Goal: Find specific page/section: Find specific page/section

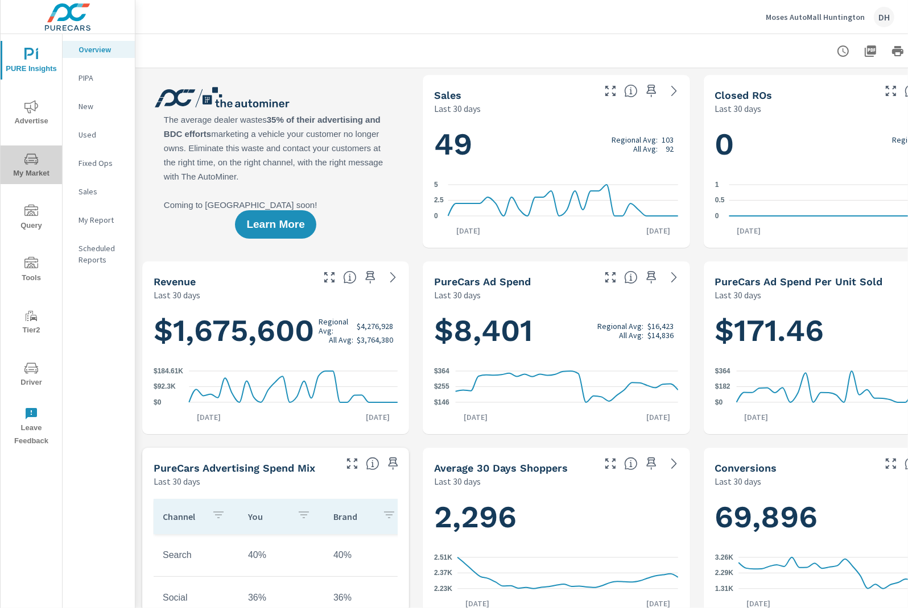
click at [20, 168] on span "My Market" at bounding box center [31, 166] width 55 height 28
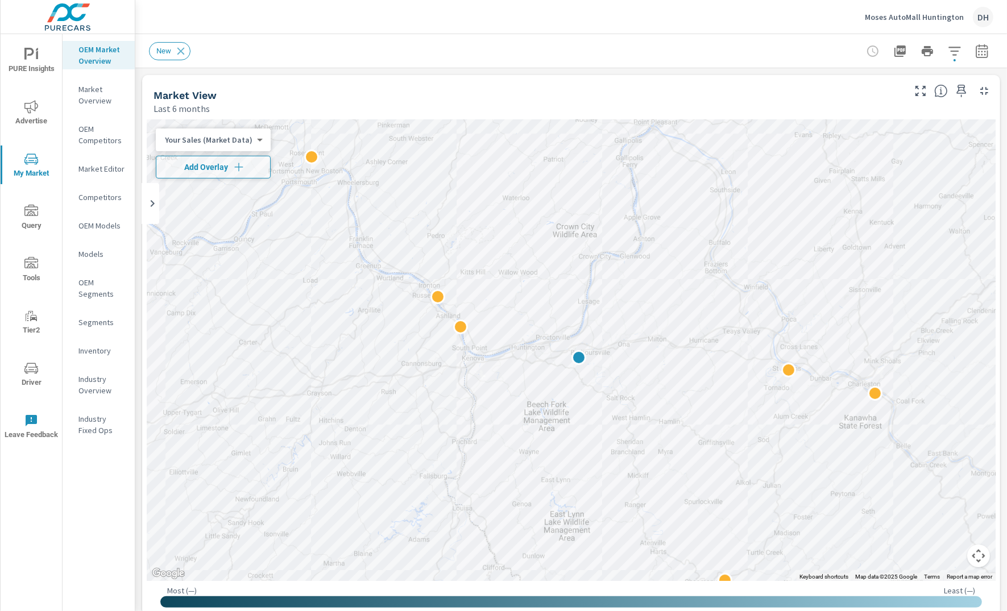
click at [103, 254] on p "Models" at bounding box center [101, 254] width 47 height 11
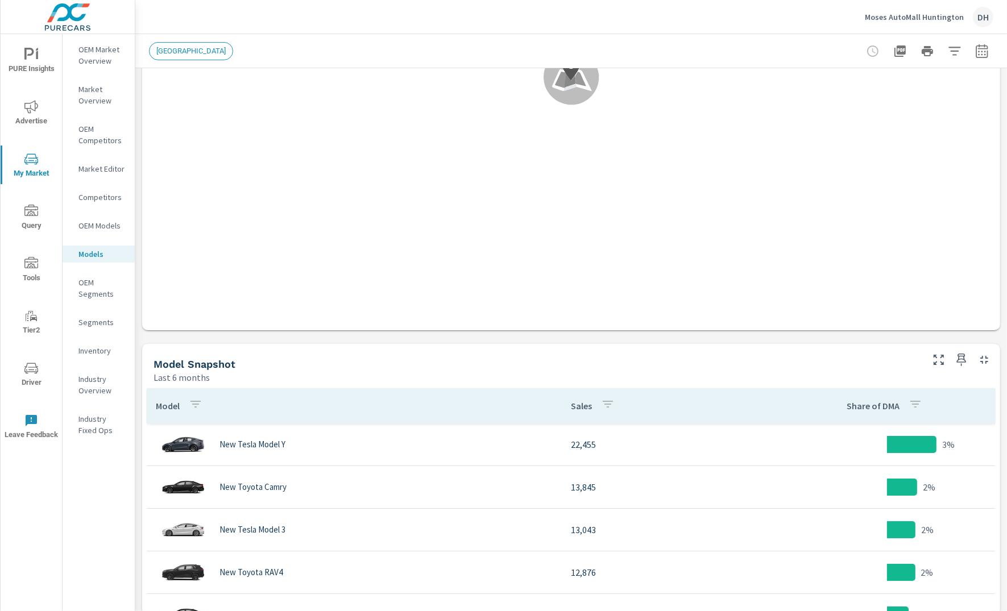
scroll to position [300, 0]
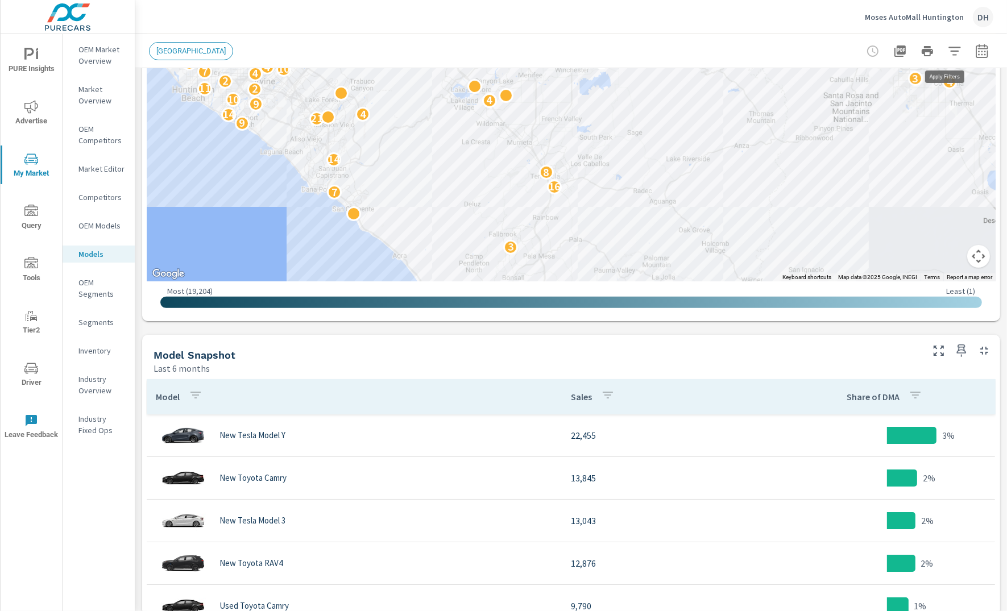
click at [907, 50] on icon "button" at bounding box center [955, 51] width 12 height 9
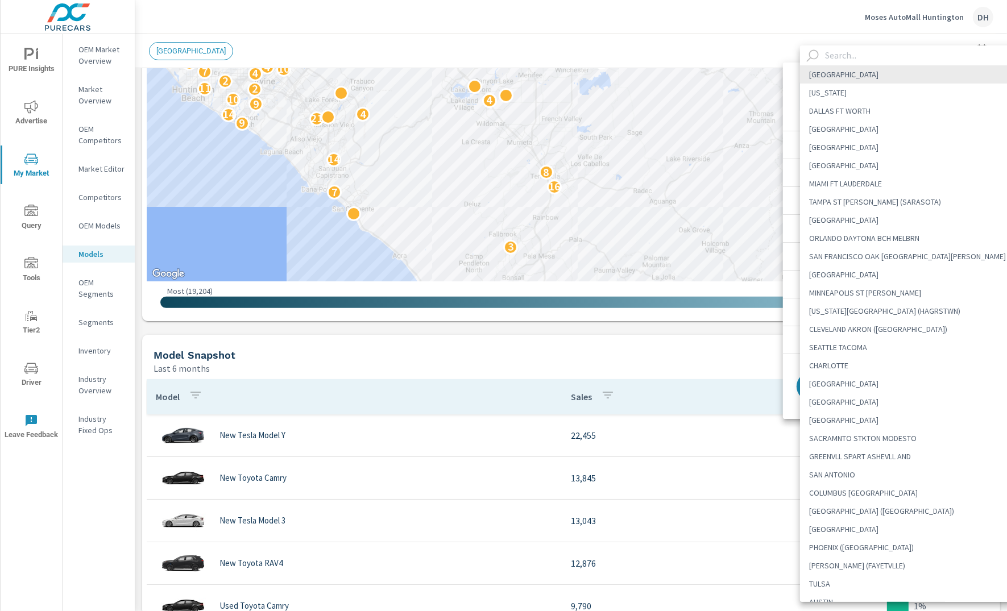
click at [907, 98] on body "PURE Insights Advertise My Market Query Tools Tier2 Driver Leave Feedback OEM M…" at bounding box center [503, 305] width 1007 height 611
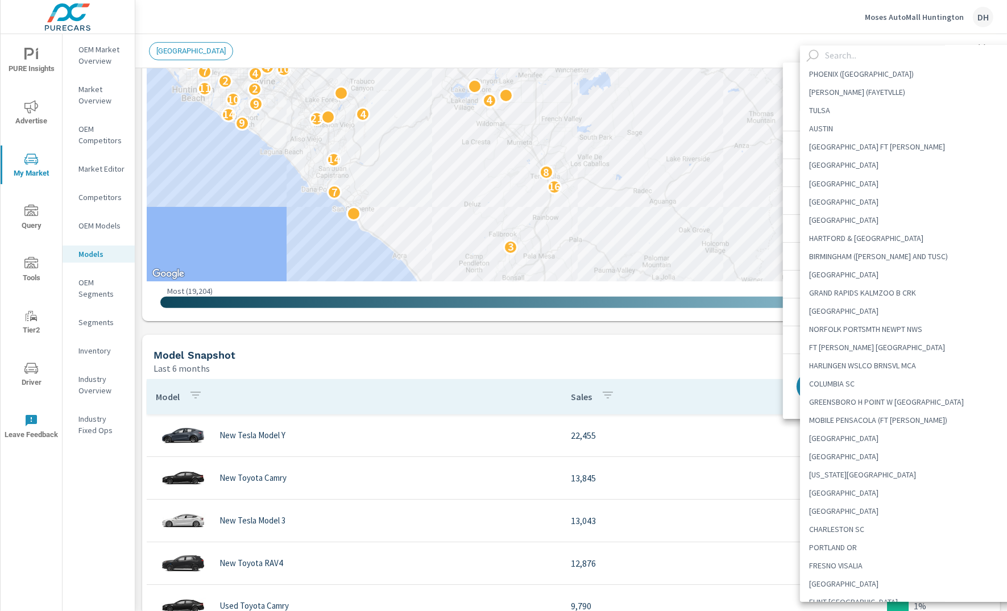
scroll to position [434, 0]
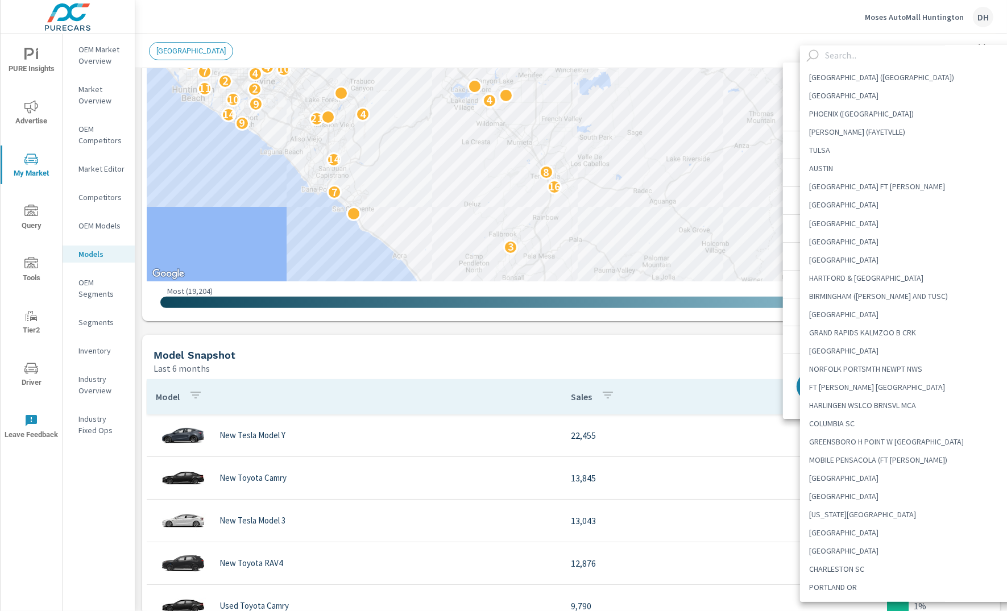
drag, startPoint x: 720, startPoint y: 144, endPoint x: 696, endPoint y: 134, distance: 26.5
click at [696, 134] on div at bounding box center [503, 305] width 1007 height 611
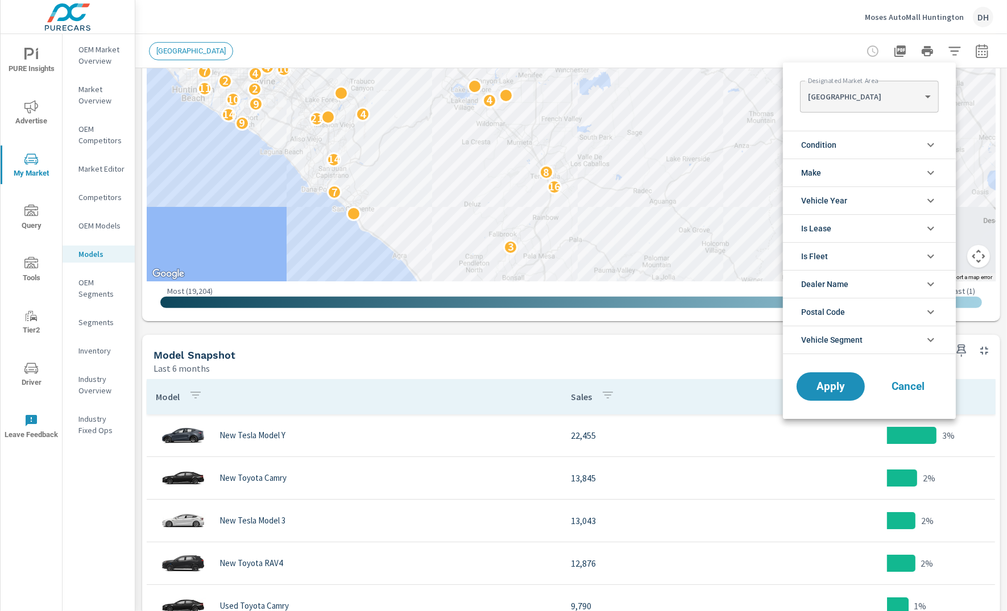
drag, startPoint x: 743, startPoint y: 185, endPoint x: 731, endPoint y: 160, distance: 27.5
click at [727, 198] on div at bounding box center [503, 305] width 1007 height 611
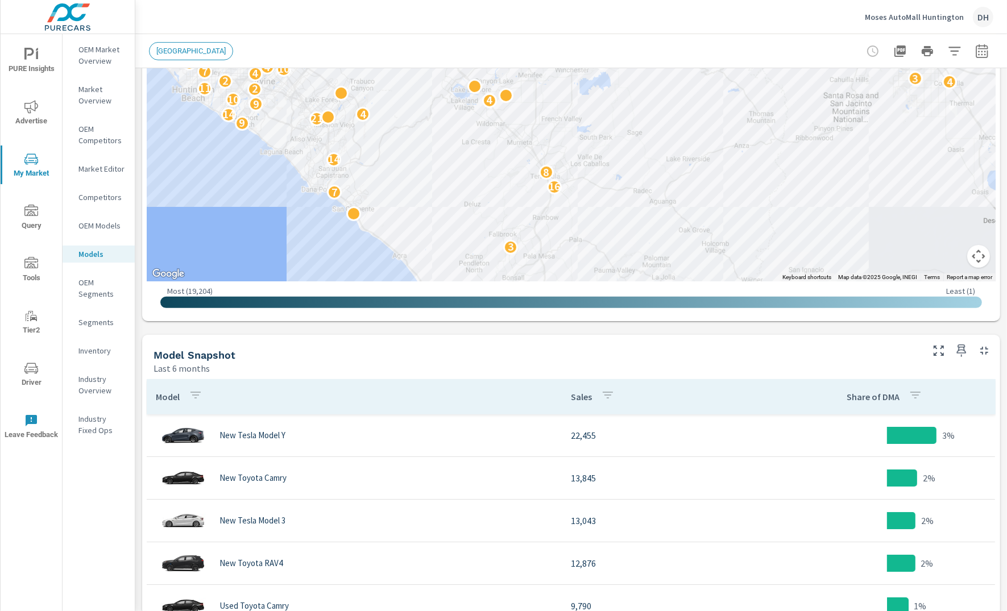
click at [907, 254] on button "Map camera controls" at bounding box center [978, 256] width 23 height 23
click at [907, 258] on button "Zoom out" at bounding box center [950, 256] width 23 height 23
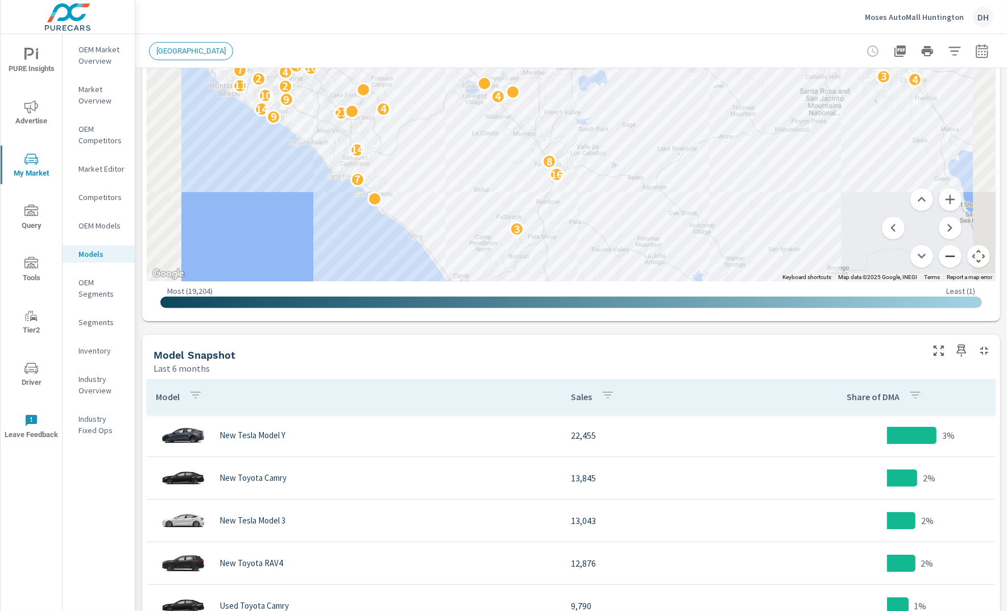
click at [907, 258] on button "Zoom out" at bounding box center [950, 256] width 23 height 23
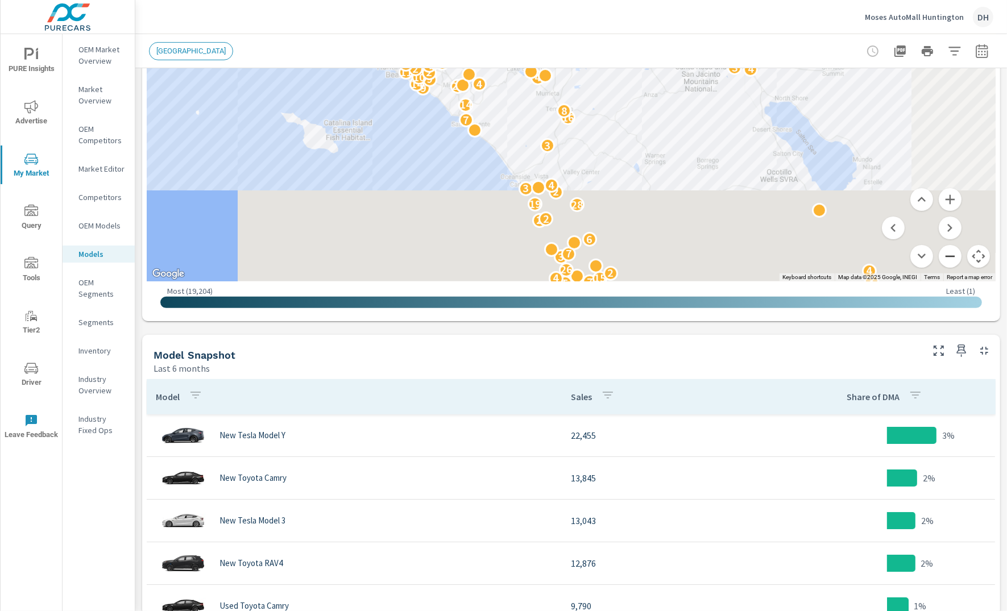
click at [907, 258] on button "Zoom out" at bounding box center [950, 256] width 23 height 23
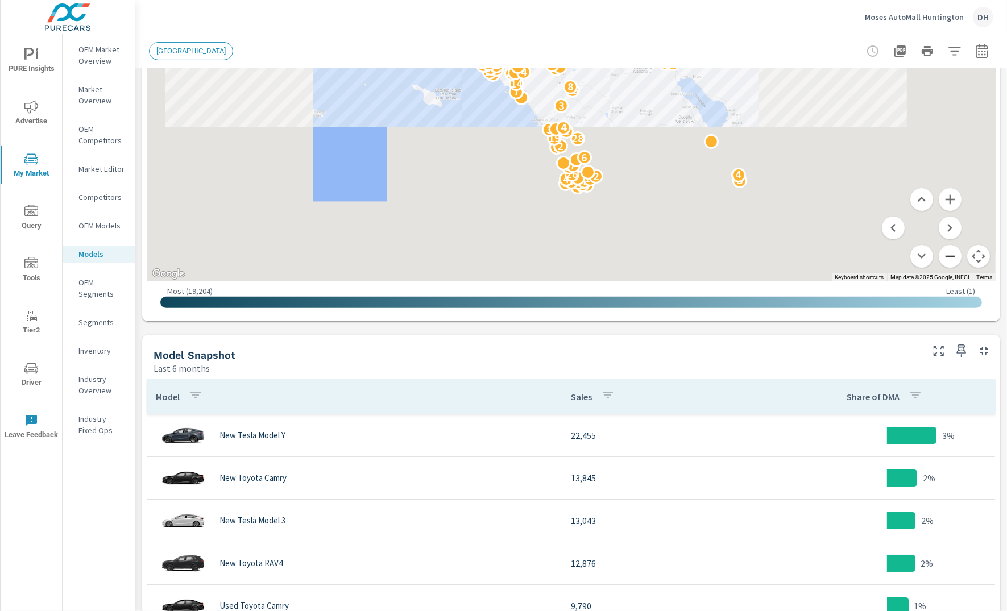
click at [907, 258] on button "Zoom out" at bounding box center [950, 256] width 23 height 23
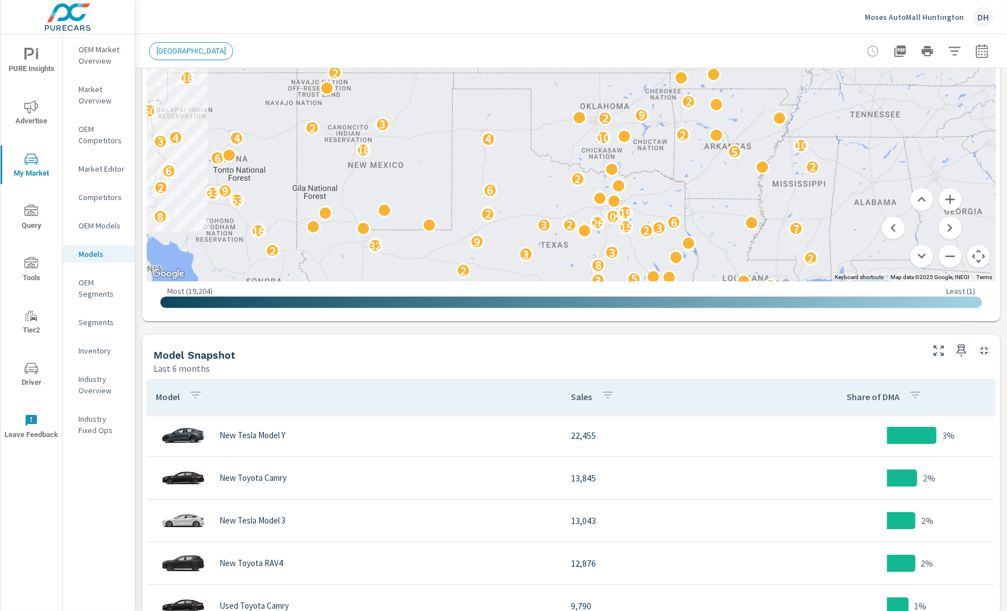
drag, startPoint x: 892, startPoint y: 129, endPoint x: 638, endPoint y: 188, distance: 261.0
click at [382, 271] on div "5 13 2 6 2 2 6 37 3 15 7 9 71 7 2 3 31 2 33 8 2 3 5 2 8 2 3 3 2 32 9 16 2 7 3 1…" at bounding box center [635, 483] width 1092 height 614
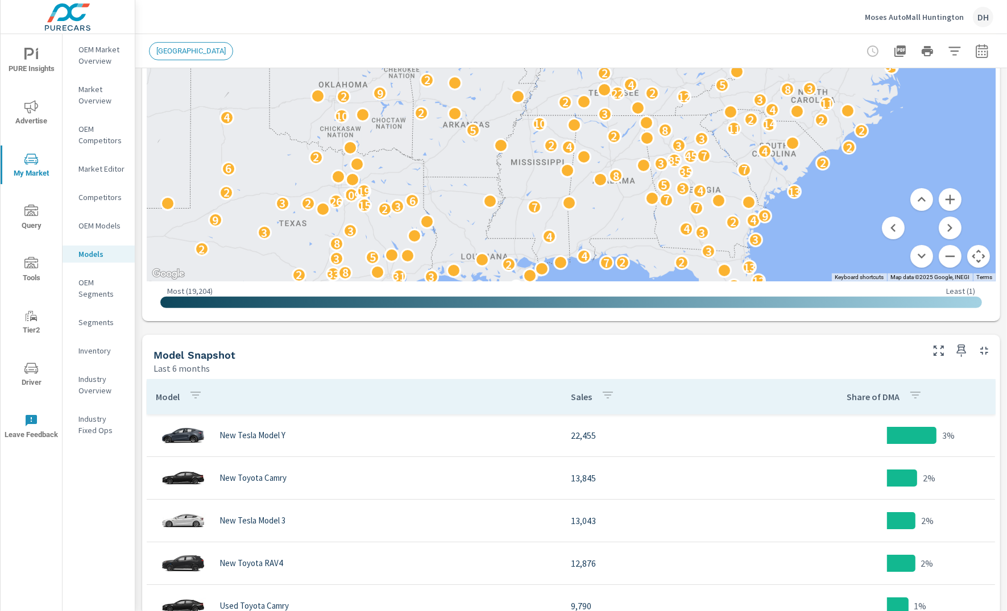
drag, startPoint x: 842, startPoint y: 143, endPoint x: 578, endPoint y: 123, distance: 264.0
click at [578, 123] on div "25 53 5 13 13 26 6 18 3 4 2 3 6 41 6 3 2 30 2 2 2 8 6 37 3 15 7 9 71 7 2 4 12 3…" at bounding box center [855, 337] width 1092 height 614
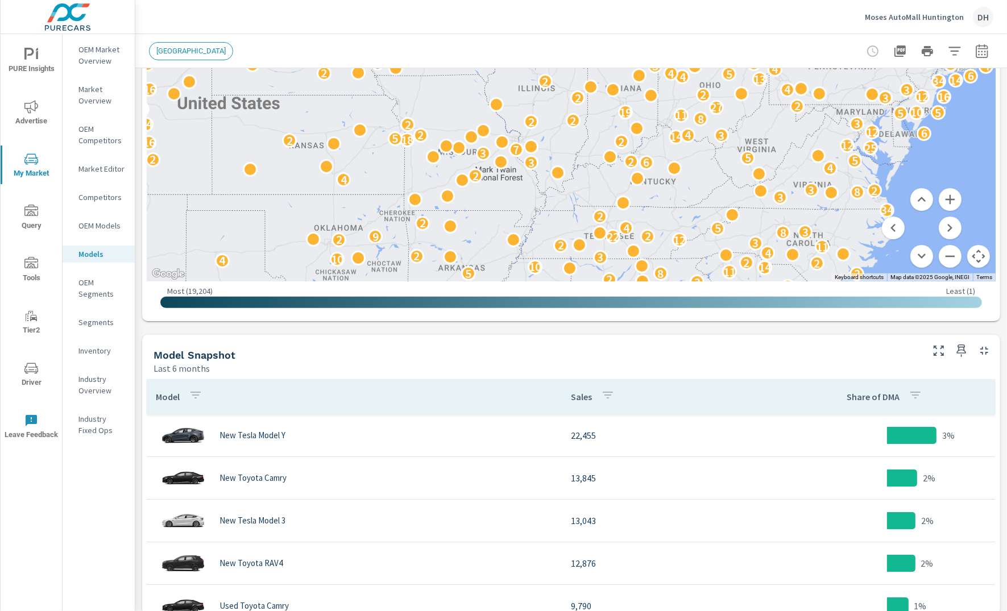
drag, startPoint x: 723, startPoint y: 125, endPoint x: 730, endPoint y: 251, distance: 126.4
click at [723, 271] on p "11" at bounding box center [729, 272] width 13 height 14
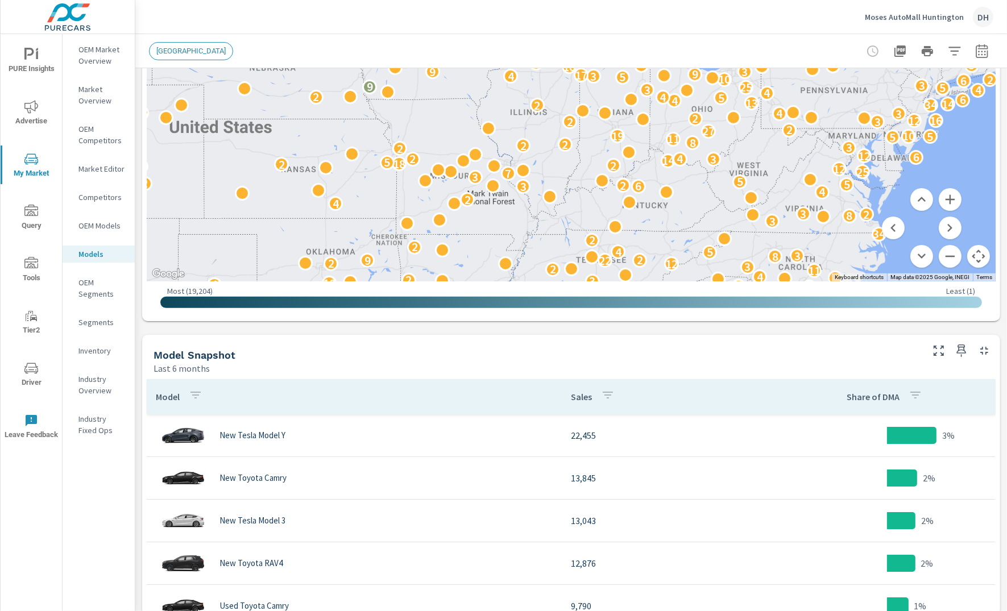
drag, startPoint x: 807, startPoint y: 127, endPoint x: 809, endPoint y: 160, distance: 33.6
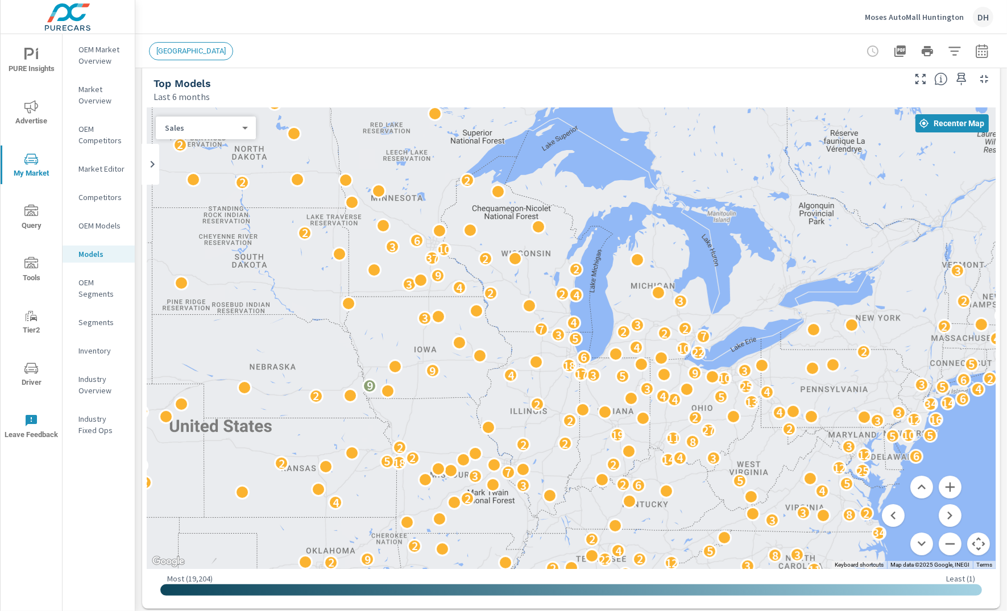
scroll to position [19, 0]
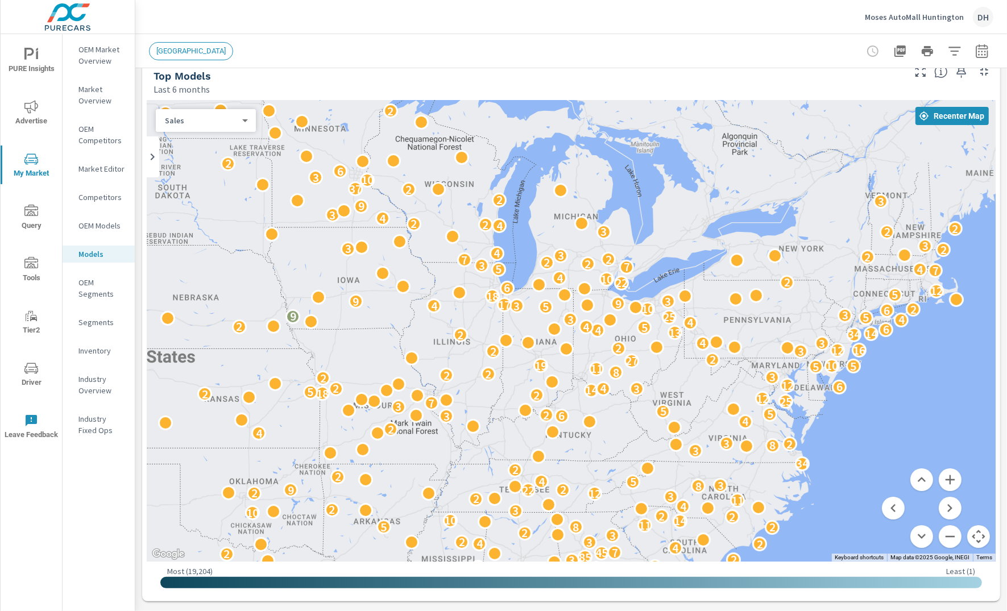
drag, startPoint x: 884, startPoint y: 342, endPoint x: 804, endPoint y: 279, distance: 102.0
drag, startPoint x: 945, startPoint y: 477, endPoint x: 911, endPoint y: 462, distance: 37.0
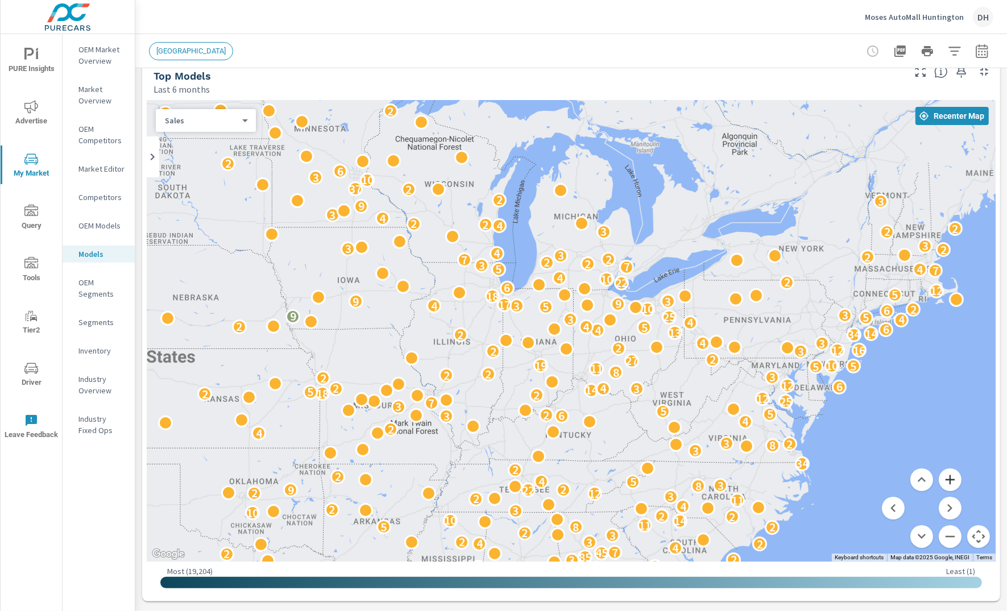
click at [907, 476] on button "Zoom in" at bounding box center [950, 480] width 23 height 23
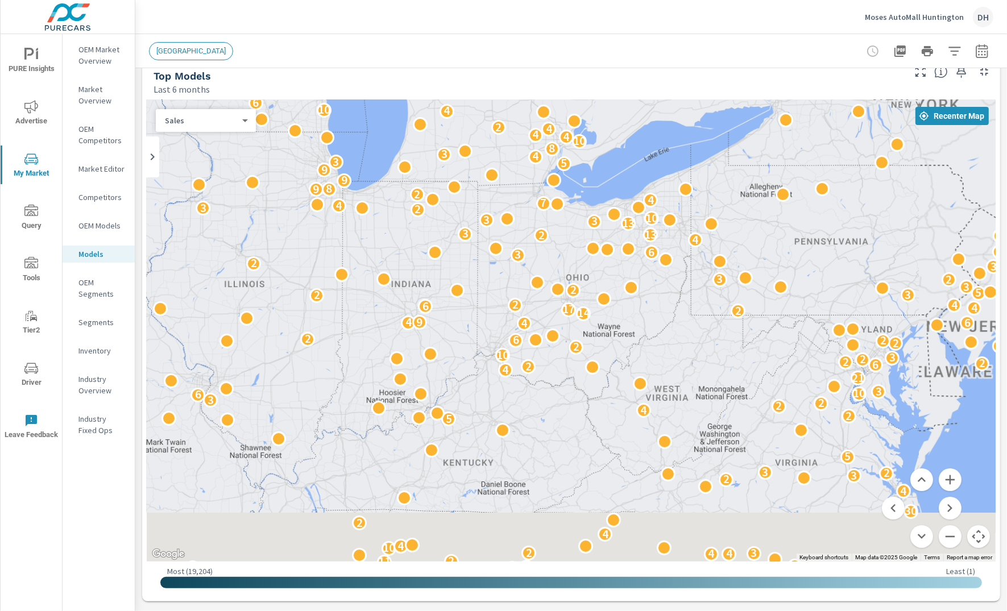
drag, startPoint x: 768, startPoint y: 409, endPoint x: 612, endPoint y: 303, distance: 188.2
click at [612, 303] on div "2 4 2 5 2 5 7 17 16 4 5 67 6 8 11 13 4 20 2 10 2 2 4 3 3 6 4 14 3 5 2 35 41 2 1…" at bounding box center [1020, 570] width 1092 height 614
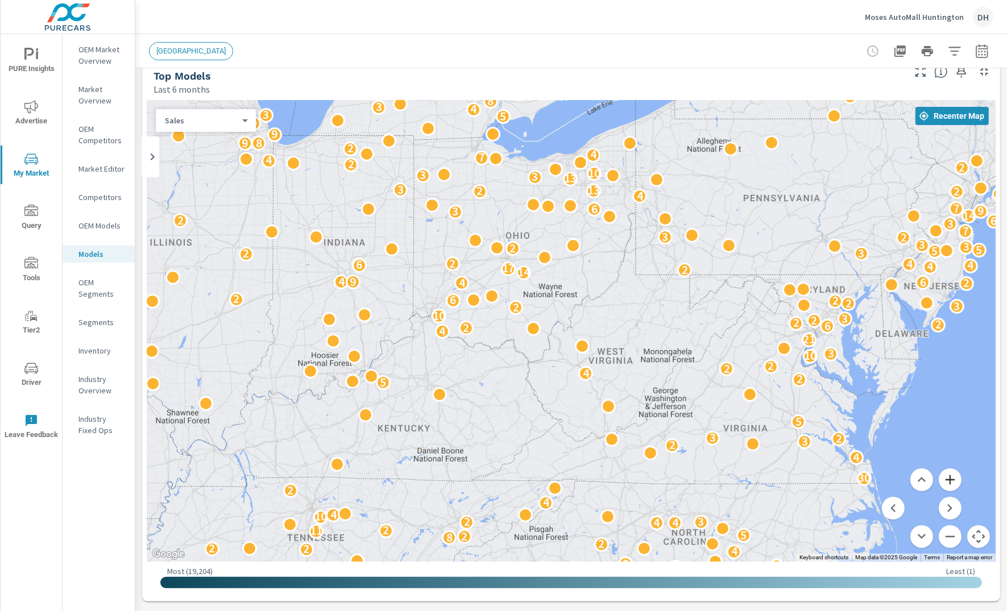
click at [907, 478] on button "Zoom in" at bounding box center [950, 480] width 23 height 23
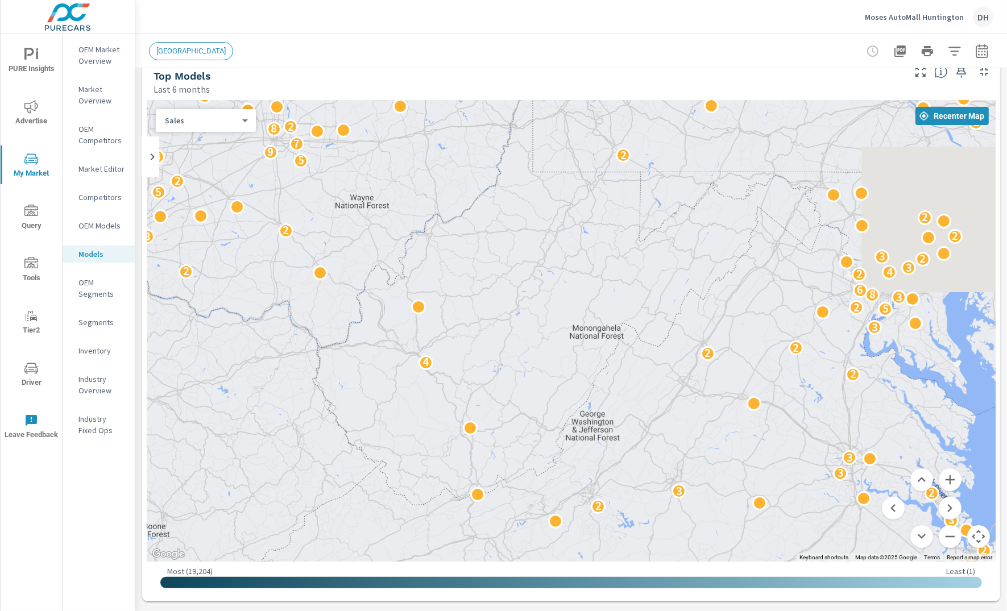
drag, startPoint x: 791, startPoint y: 308, endPoint x: 605, endPoint y: 256, distance: 192.9
click at [605, 256] on div "7 2 2 3 3 8 2 2 2 3 2 3 2 6 4 2 10 4 3 2 3 3 3 2 2 2 2 10 14 4 2 3 2 2 3 3 3 3 …" at bounding box center [571, 331] width 849 height 462
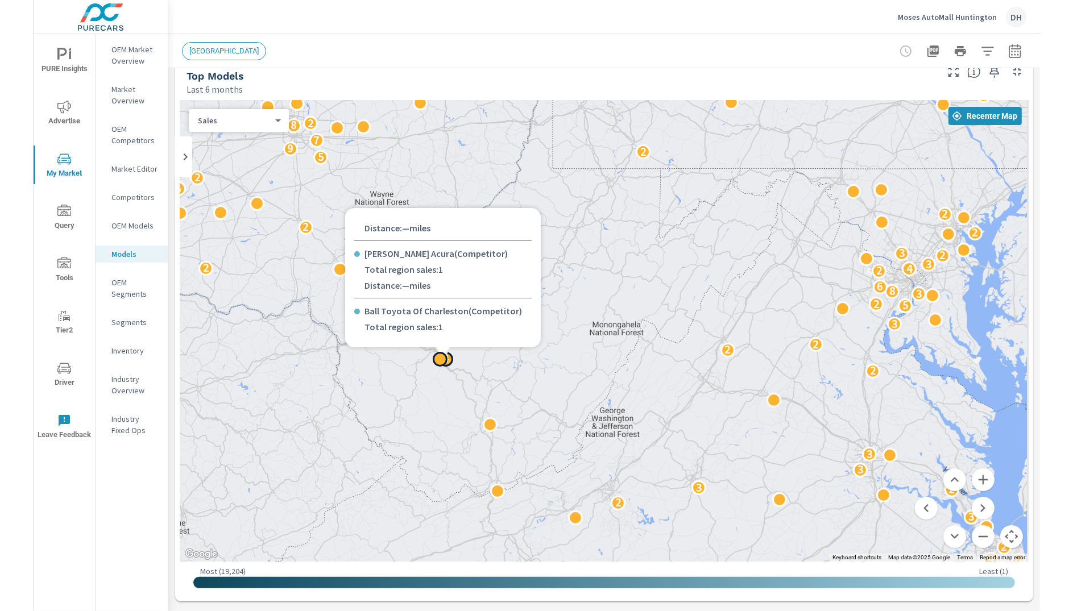
scroll to position [123, 0]
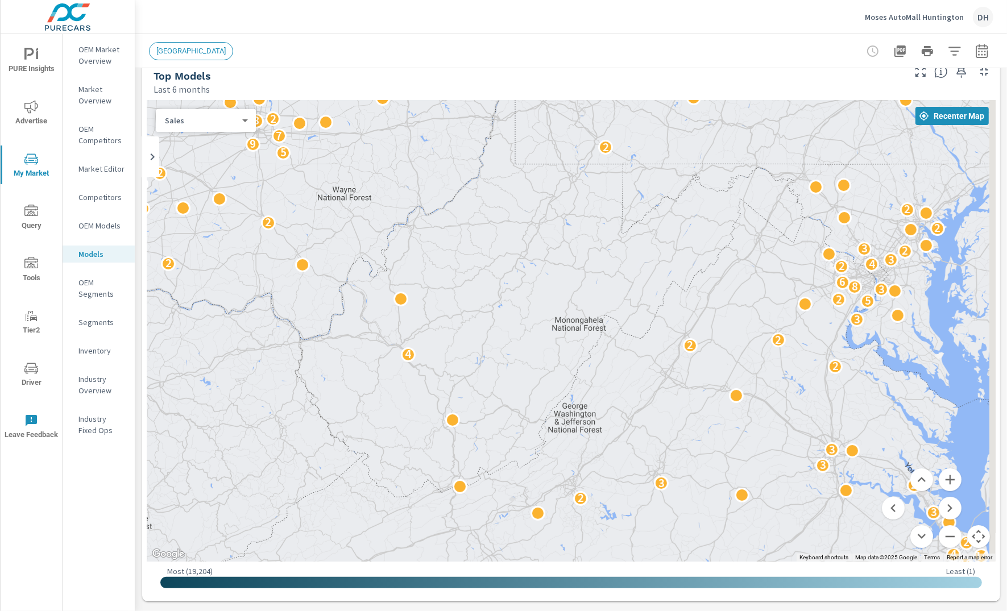
drag, startPoint x: 569, startPoint y: 294, endPoint x: 567, endPoint y: 288, distance: 5.9
click at [567, 288] on div "3 2 4 7 2 2 3 3 8 2 2 3 2 3 2 6 4 2 10 4 3 2 3 3 3 2 2 2 10 14 4 2 3 2 2 3 3 3 …" at bounding box center [571, 331] width 849 height 462
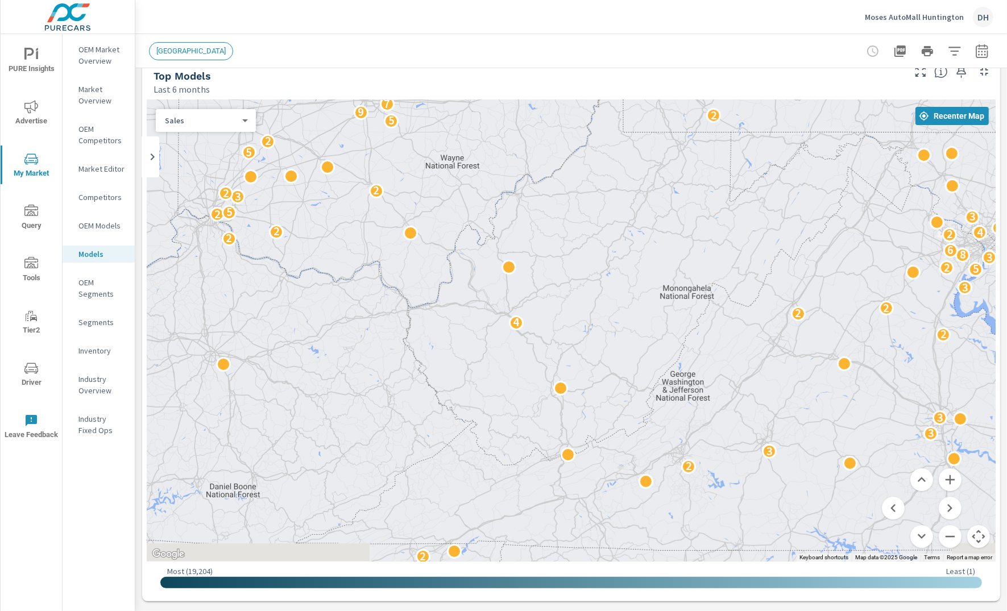
drag, startPoint x: 536, startPoint y: 324, endPoint x: 634, endPoint y: 284, distance: 105.6
click at [634, 284] on div "3 2 4 7 2 2 3 3 8 2 2 3 2 3 2 6 4 2 10 4 3 2 3 3 3 2 2 2 10 14 4 2 3 2 2 3 3 3 …" at bounding box center [571, 331] width 849 height 462
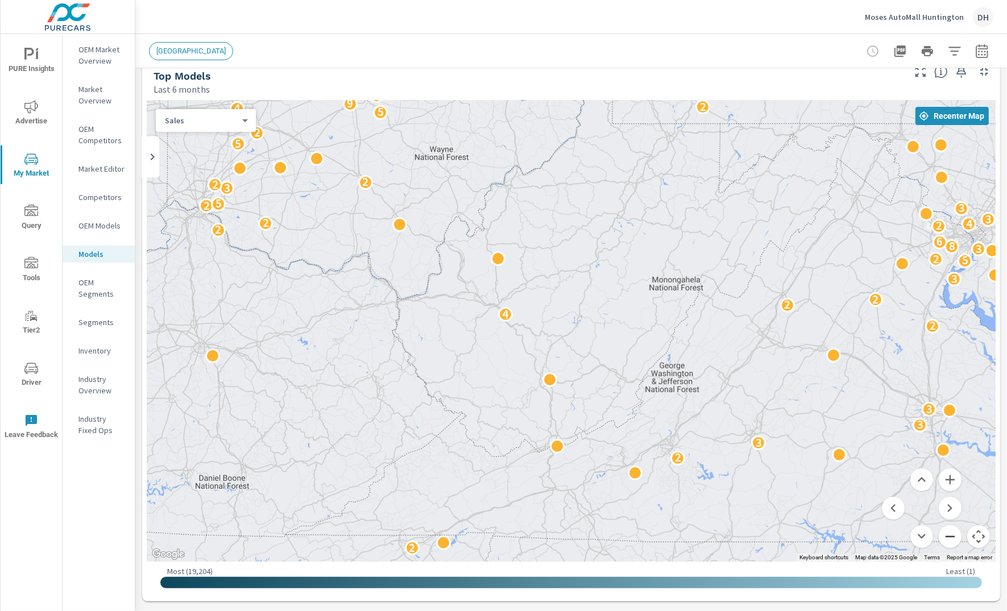
click at [907, 535] on button "Zoom out" at bounding box center [950, 536] width 23 height 23
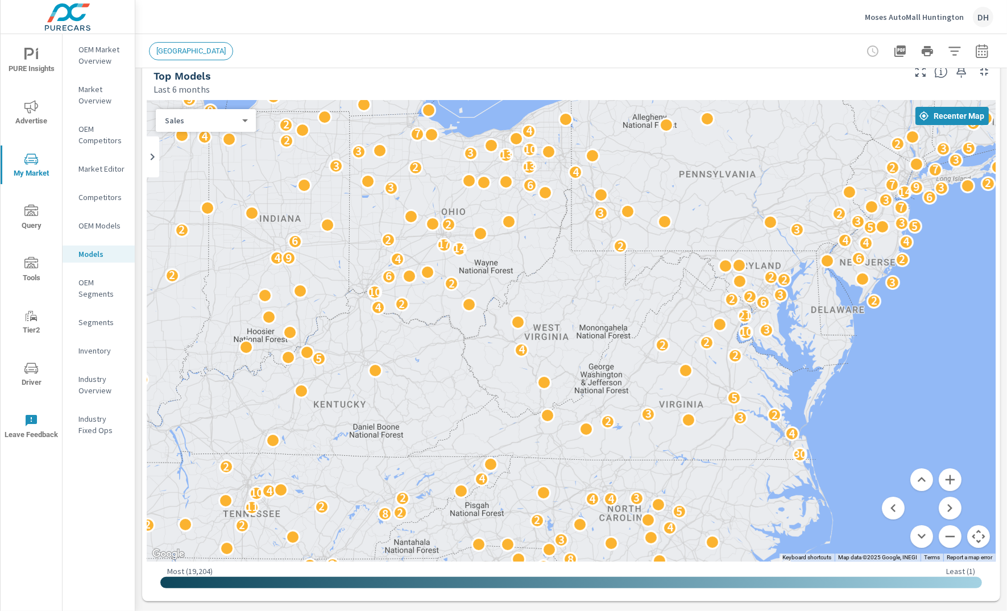
drag, startPoint x: 622, startPoint y: 294, endPoint x: 592, endPoint y: 332, distance: 48.6
click at [595, 330] on div "2 7 14 2 7 2 2 3 3 3 4 4 2 10 2 2 7 5 7 4 11 4 2 2 2 4 3 3 6 4 14 3 5 2 35 41 1…" at bounding box center [571, 331] width 849 height 462
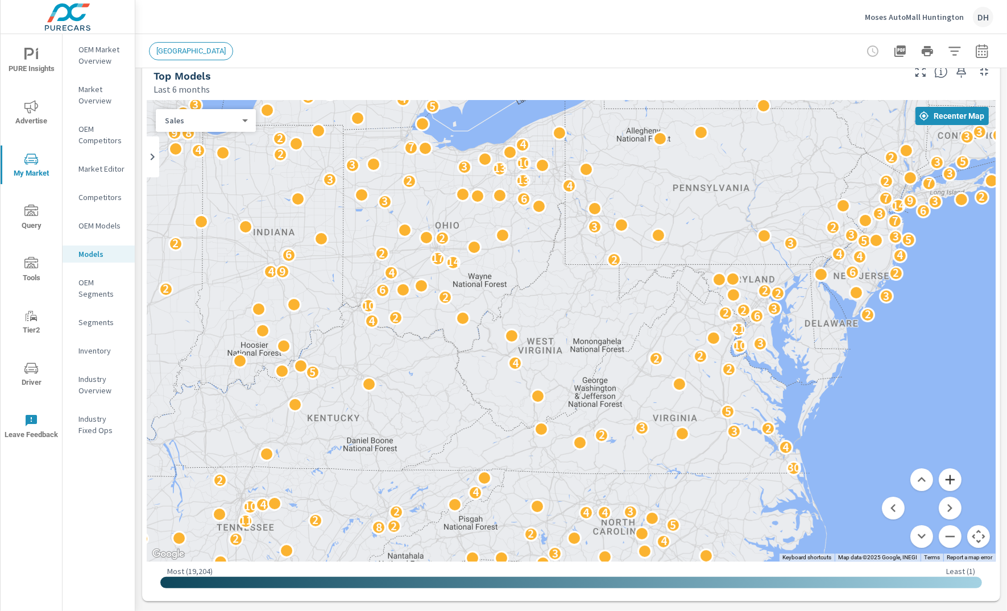
click at [907, 483] on button "Zoom in" at bounding box center [950, 480] width 23 height 23
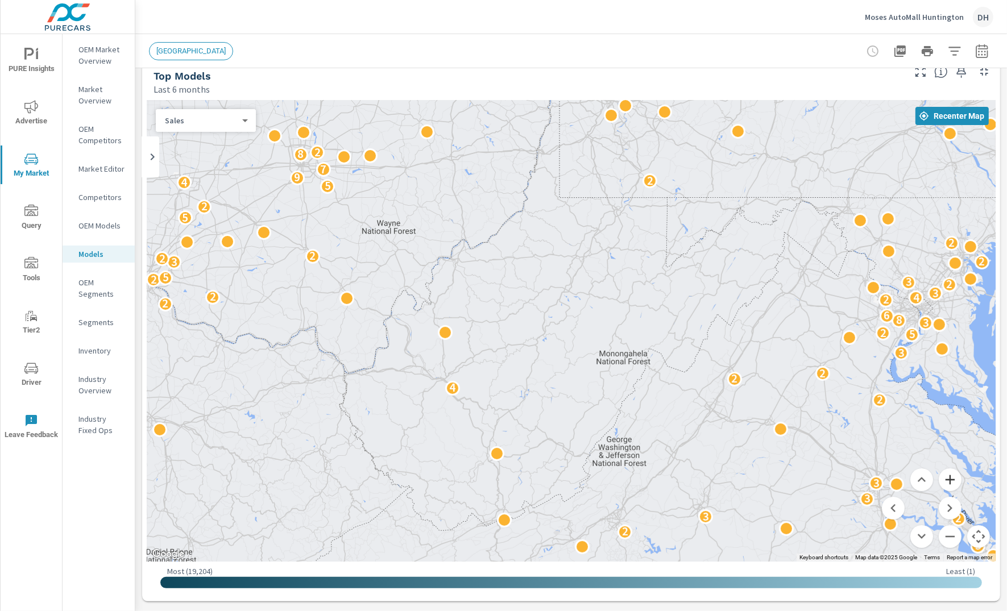
click at [907, 483] on button "Zoom in" at bounding box center [950, 480] width 23 height 23
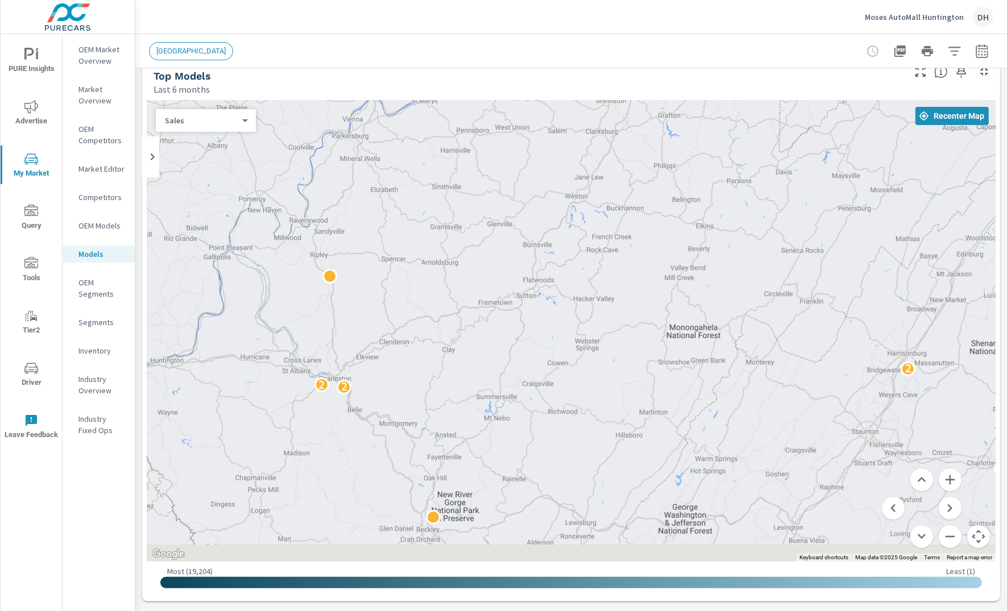
drag, startPoint x: 575, startPoint y: 444, endPoint x: 594, endPoint y: 376, distance: 69.5
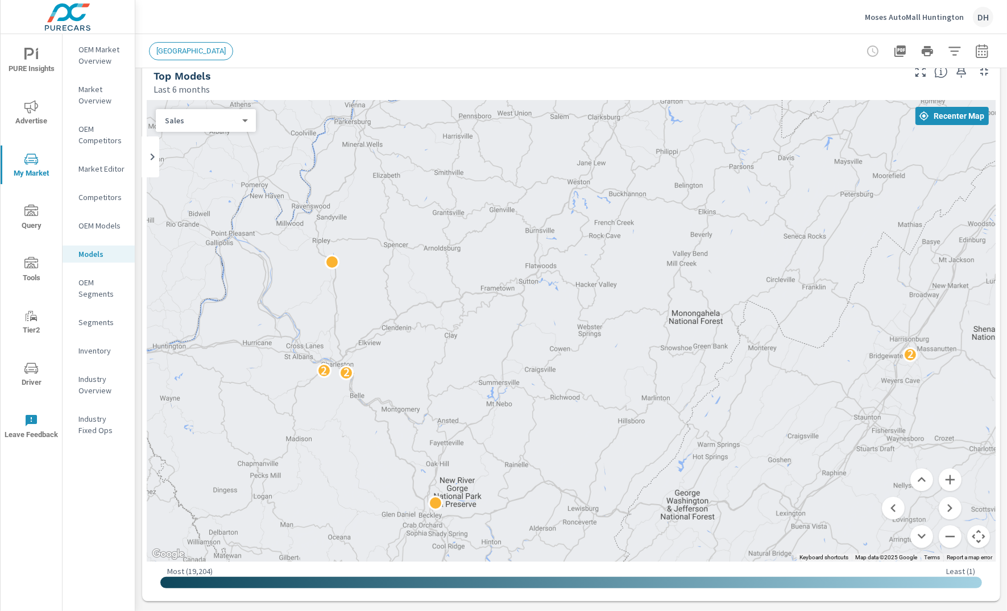
click at [739, 68] on header "[GEOGRAPHIC_DATA]" at bounding box center [571, 51] width 872 height 34
click at [194, 52] on span "[GEOGRAPHIC_DATA]" at bounding box center [191, 51] width 83 height 9
click at [907, 52] on icon "button" at bounding box center [955, 51] width 14 height 14
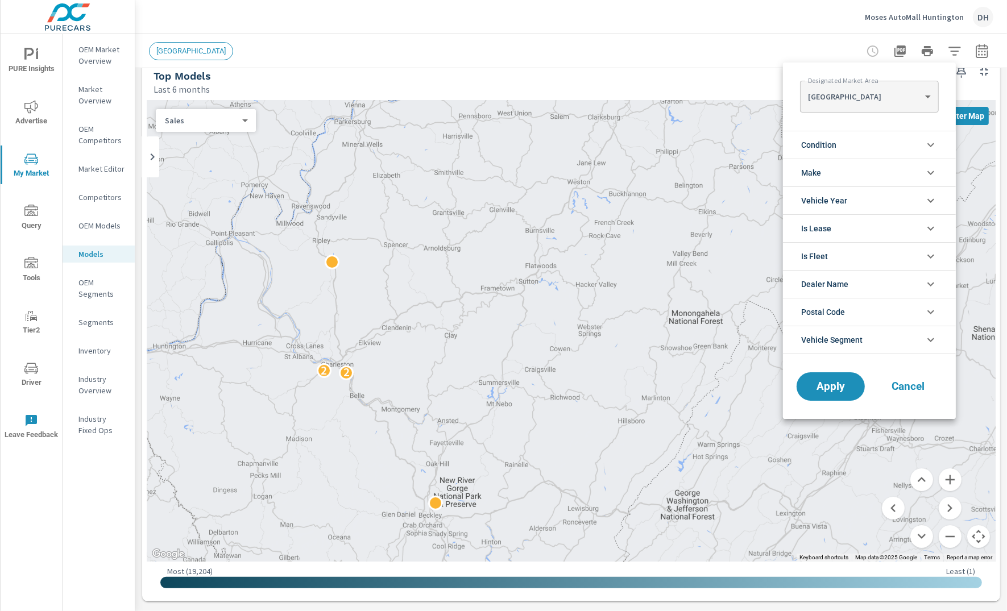
click at [900, 82] on div "[GEOGRAPHIC_DATA] [GEOGRAPHIC_DATA] ​" at bounding box center [869, 97] width 138 height 32
click at [907, 96] on body "PURE Insights Advertise My Market Query Tools Tier2 Driver Leave Feedback OEM M…" at bounding box center [503, 305] width 1007 height 611
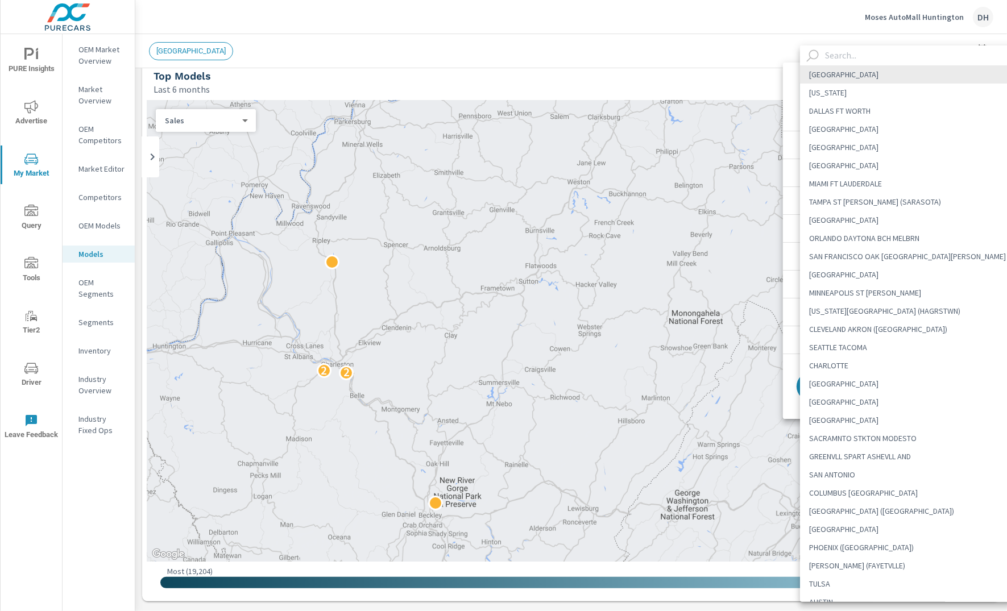
click at [907, 54] on input "text" at bounding box center [923, 55] width 205 height 20
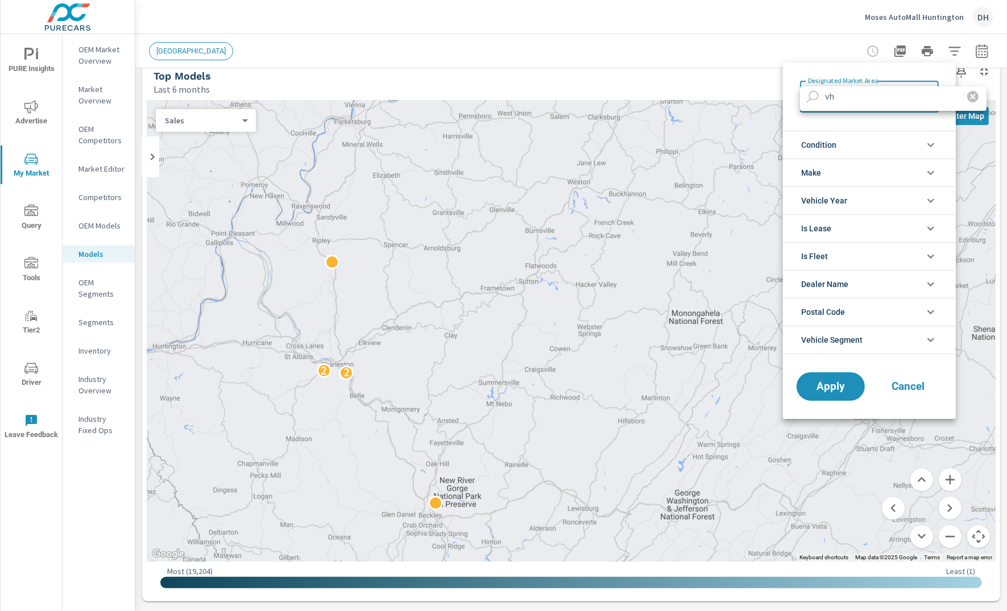
type input "v"
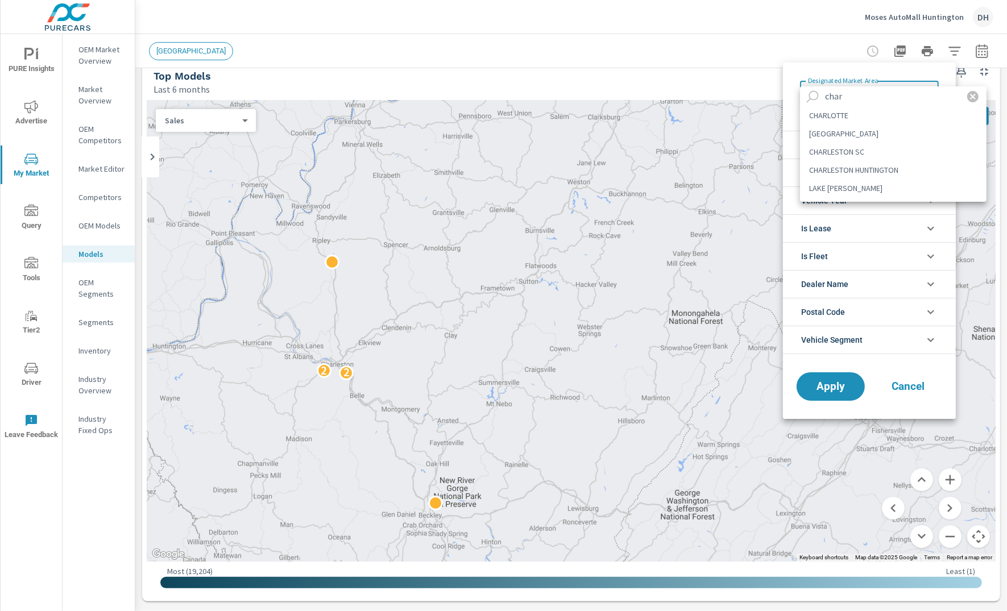
type input "char"
click at [863, 165] on li "CHARLESTON HUNTINGTON" at bounding box center [893, 170] width 187 height 18
type Area "CHARLESTON HUNTINGTON"
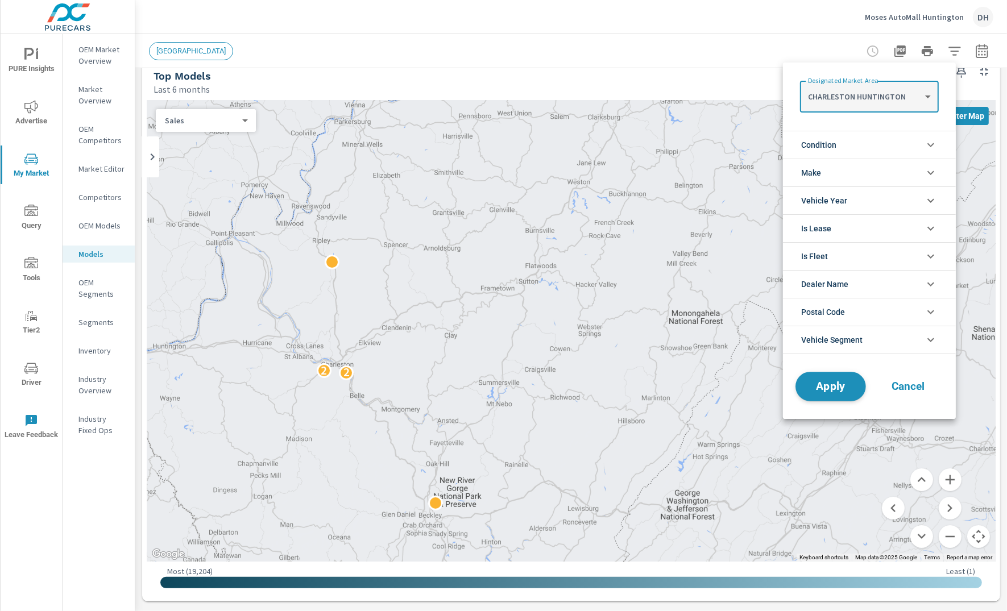
click at [846, 386] on span "Apply" at bounding box center [830, 387] width 47 height 11
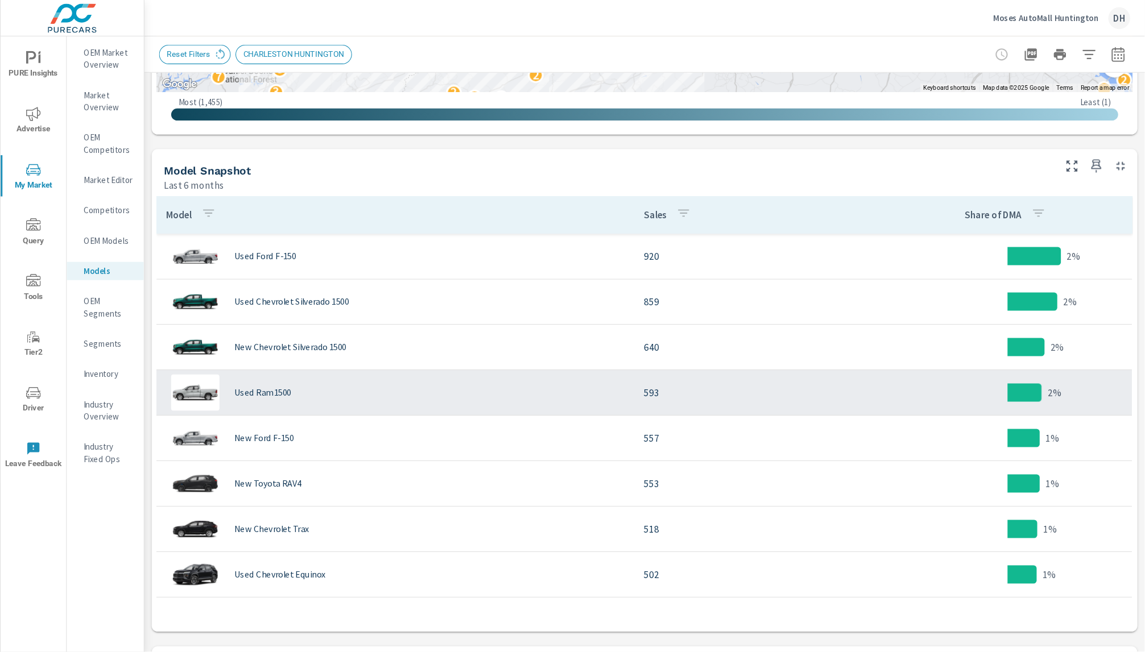
scroll to position [486, 0]
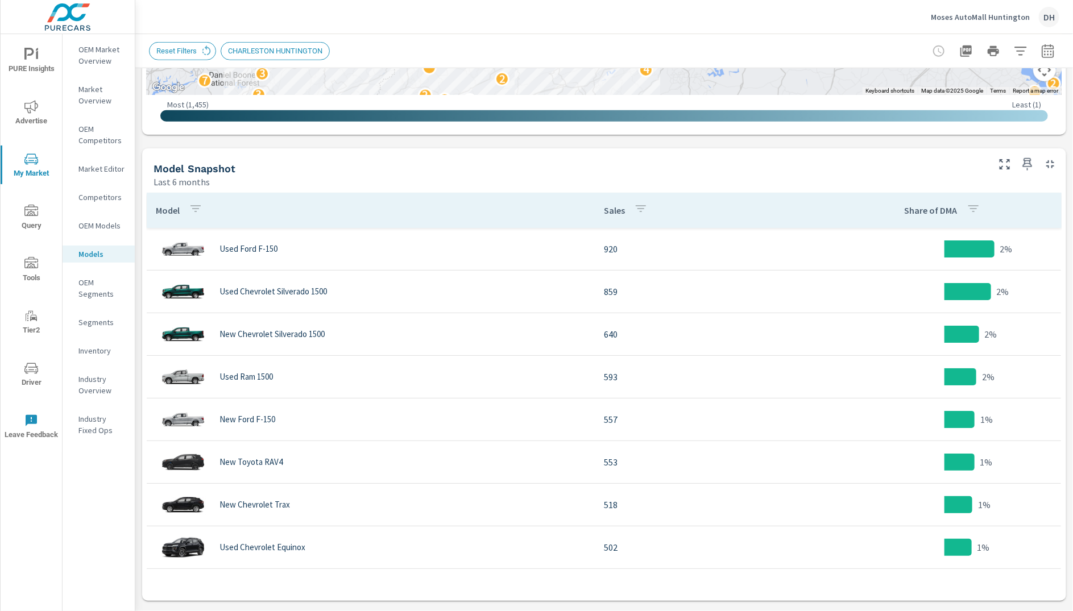
click at [907, 151] on div "Market Models Moses AutoMall Huntington Report date range: [DATE] - [DATE] Filt…" at bounding box center [604, 322] width 938 height 577
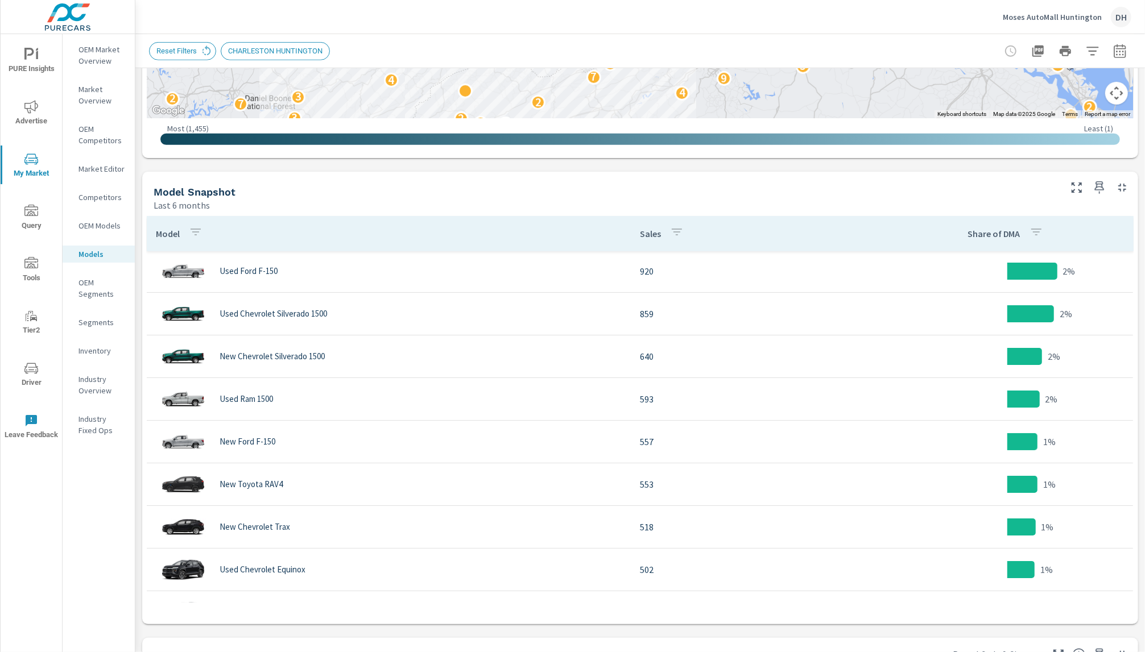
scroll to position [0, 0]
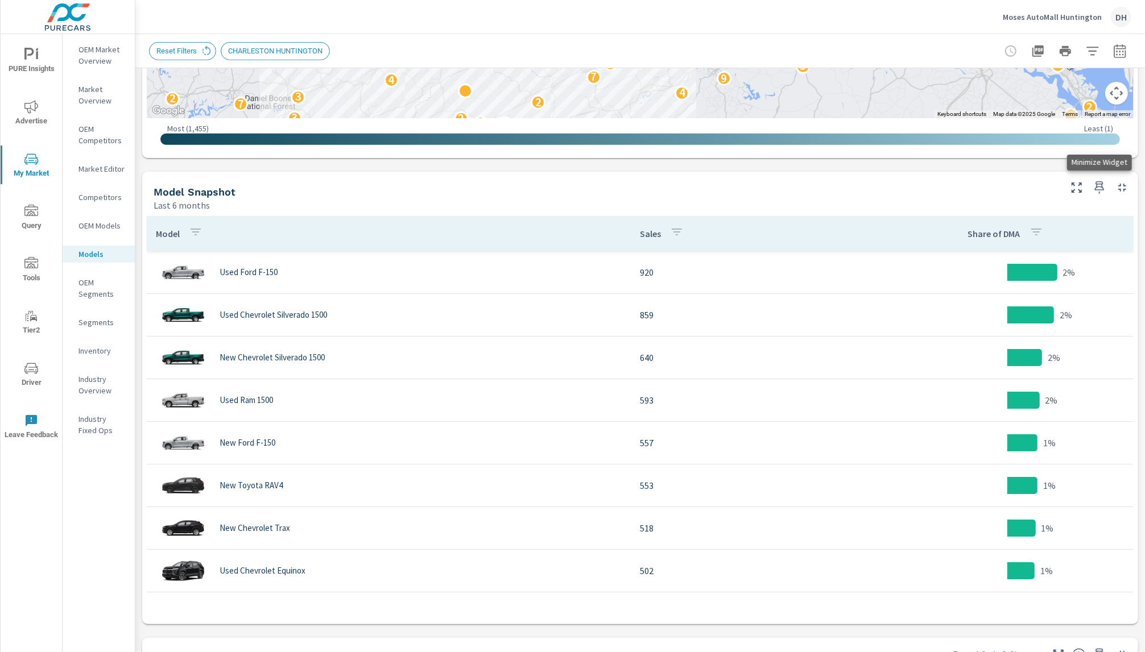
click at [907, 188] on icon "button" at bounding box center [1122, 188] width 14 height 14
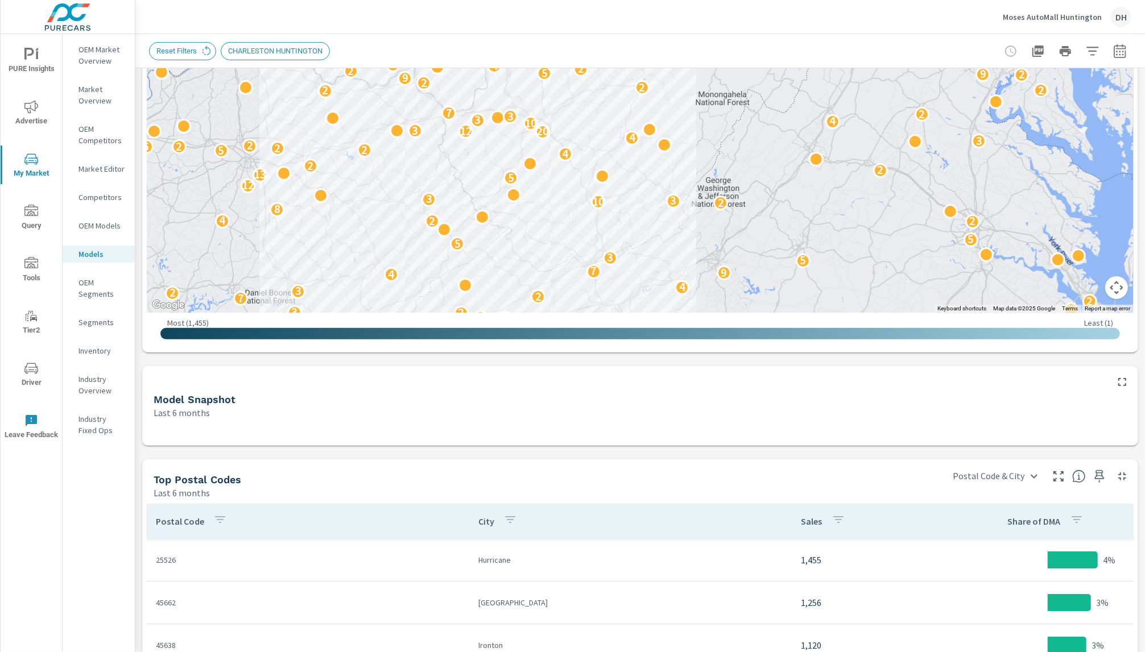
scroll to position [266, 0]
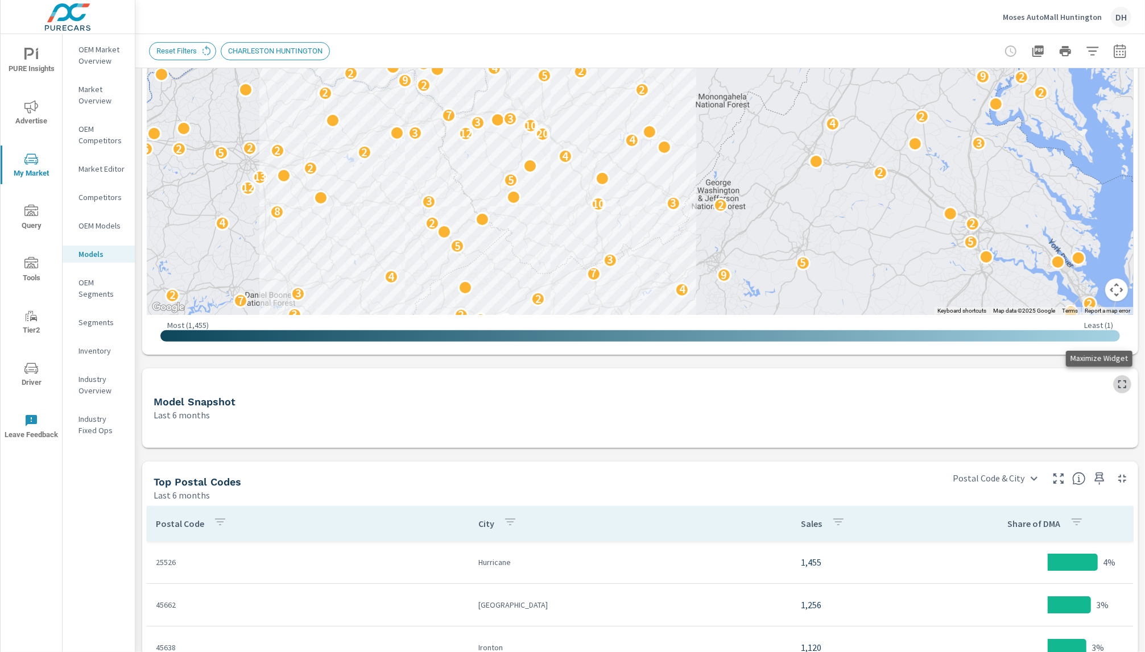
click at [907, 383] on icon "button" at bounding box center [1122, 385] width 14 height 14
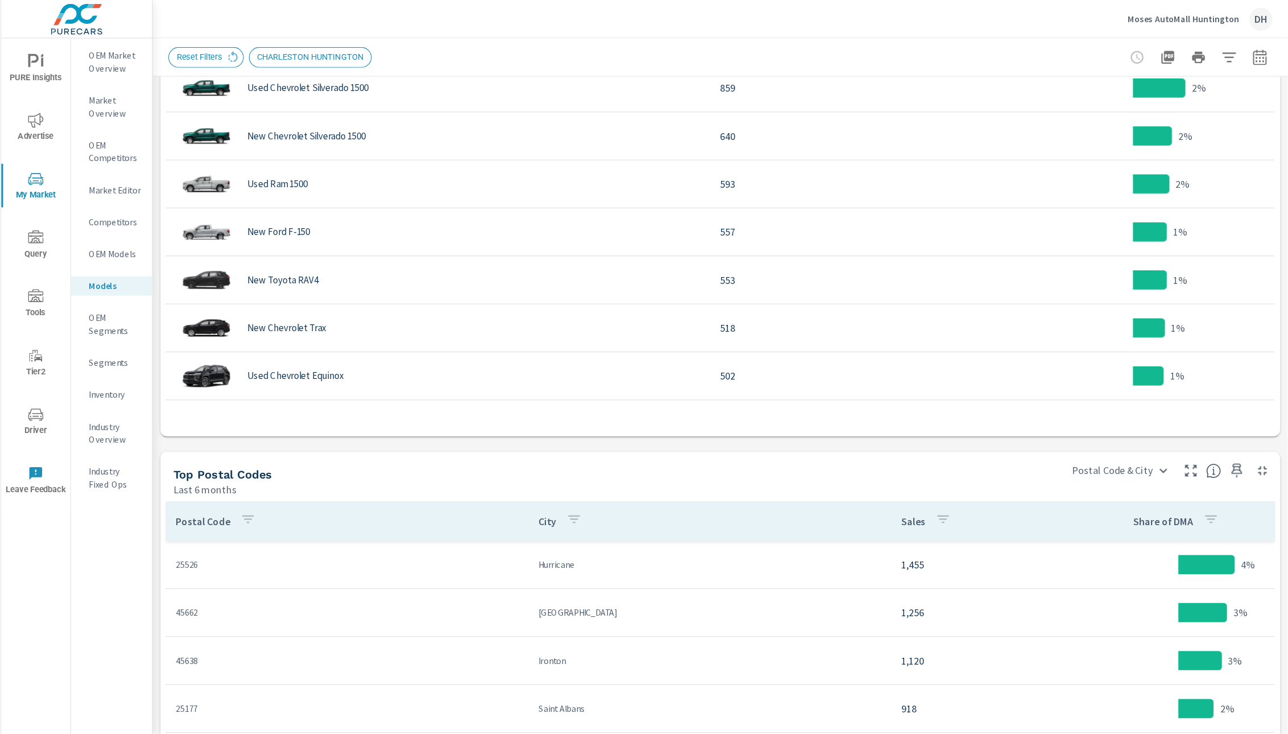
scroll to position [712, 0]
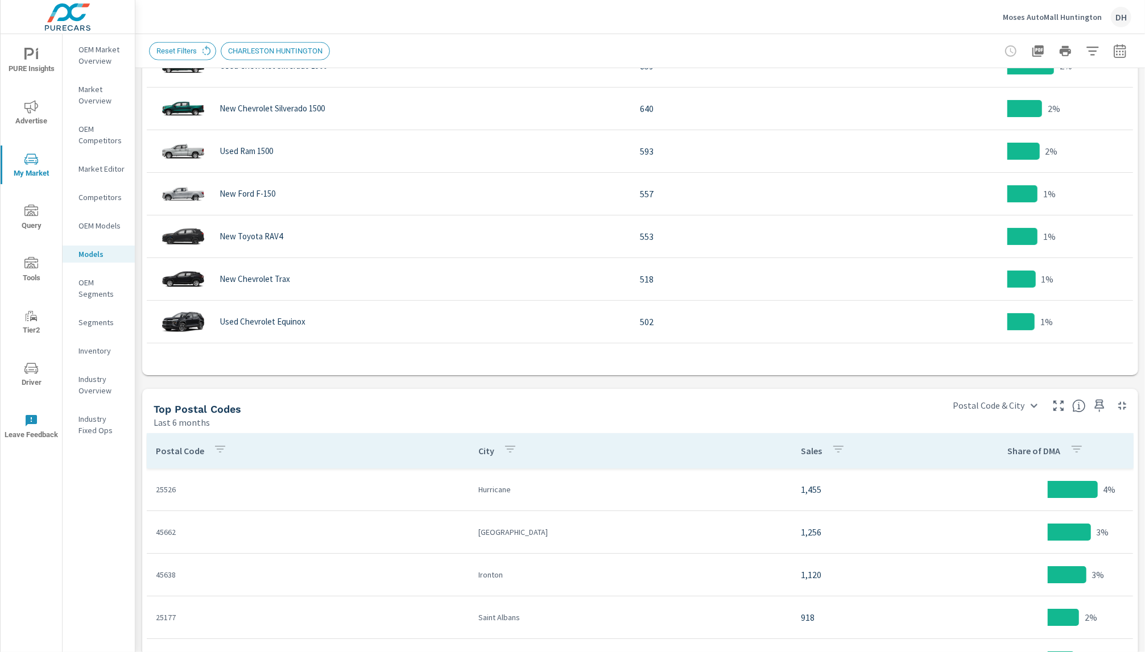
click at [907, 383] on div "Top Models Last 6 months ← Move left → Move right ↑ Move up ↓ Move down + Zoom …" at bounding box center [639, 102] width 1009 height 1492
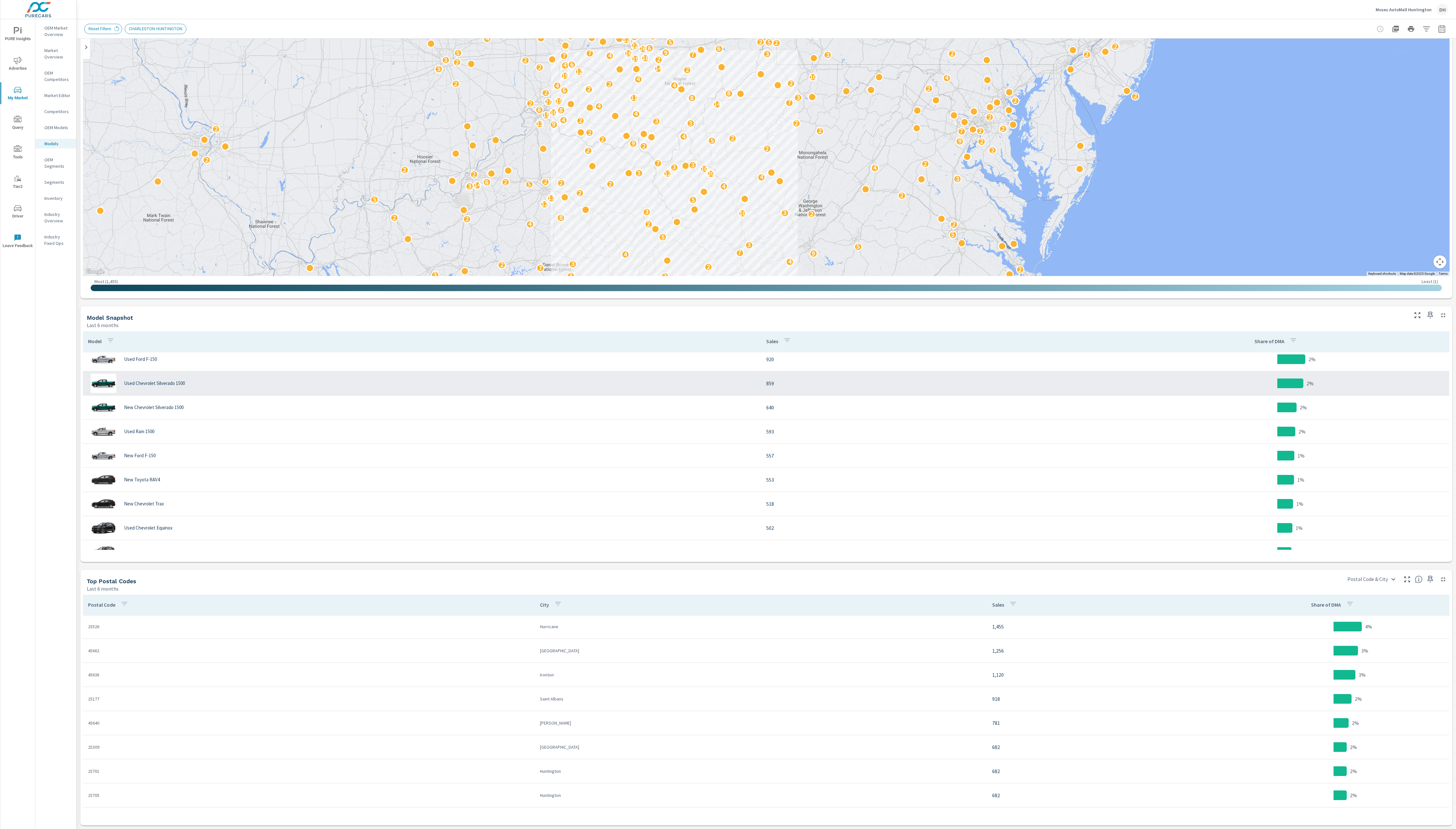
scroll to position [0, 0]
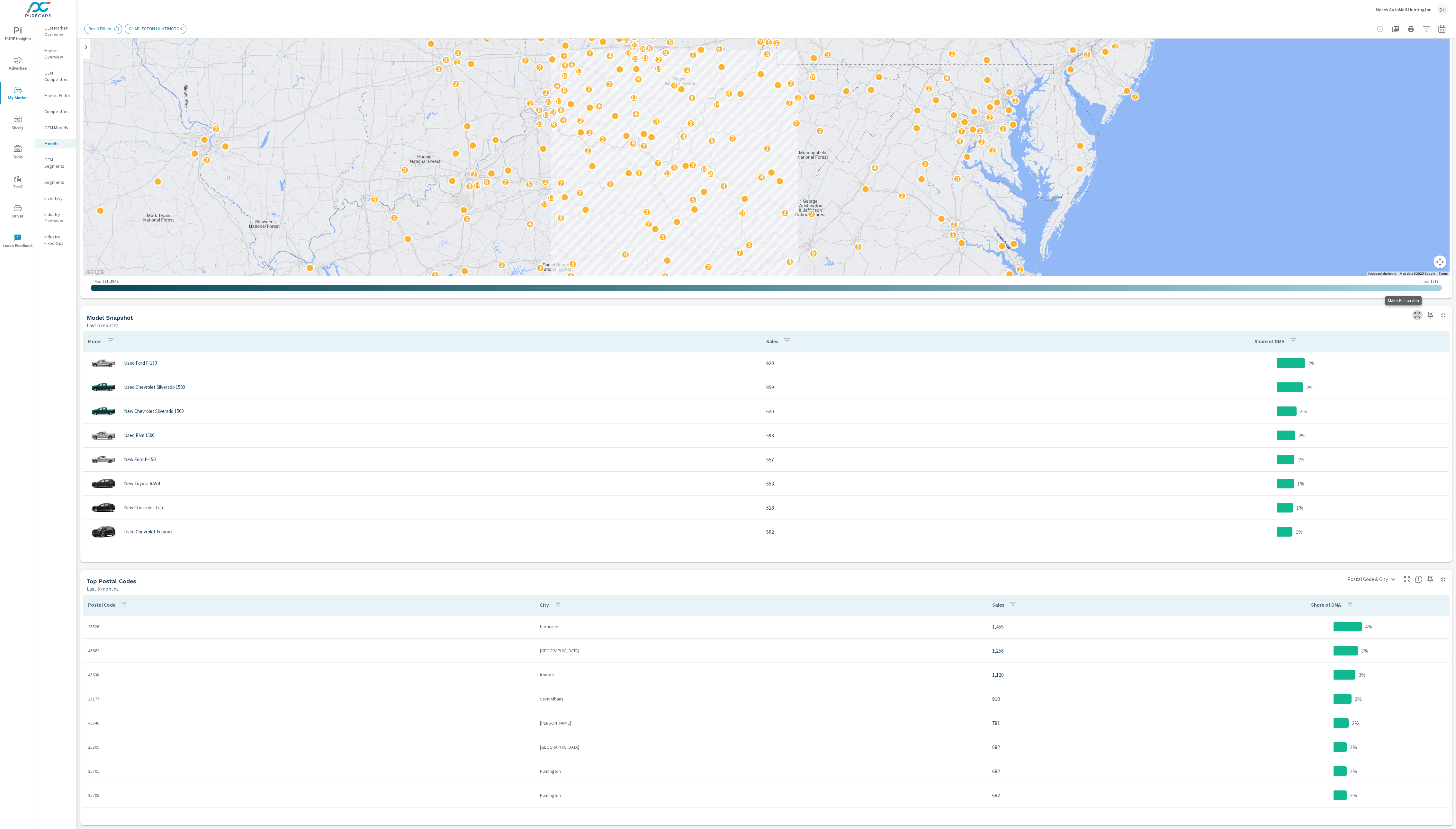
click at [513, 313] on icon "button" at bounding box center [1418, 315] width 8 height 8
